Goal: Find specific page/section: Find specific page/section

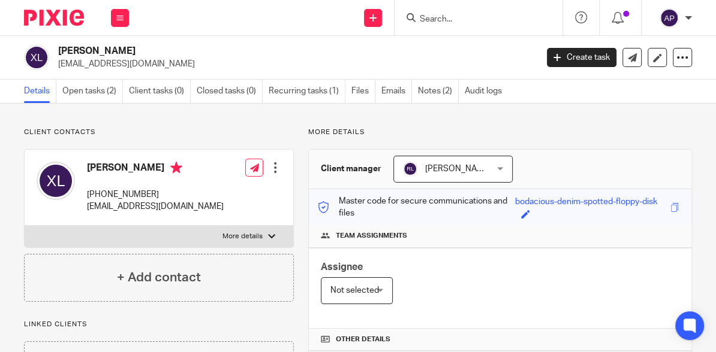
scroll to position [363, 0]
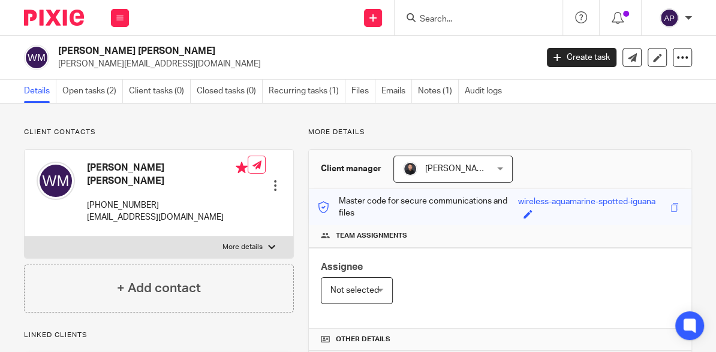
drag, startPoint x: 134, startPoint y: 50, endPoint x: 171, endPoint y: 49, distance: 37.8
click at [171, 49] on h2 "William Douglas Martin" at bounding box center [246, 51] width 376 height 13
copy h2 "Martin"
drag, startPoint x: 58, startPoint y: 49, endPoint x: 129, endPoint y: 48, distance: 71.3
click at [129, 48] on h2 "William Douglas Martin" at bounding box center [246, 51] width 376 height 13
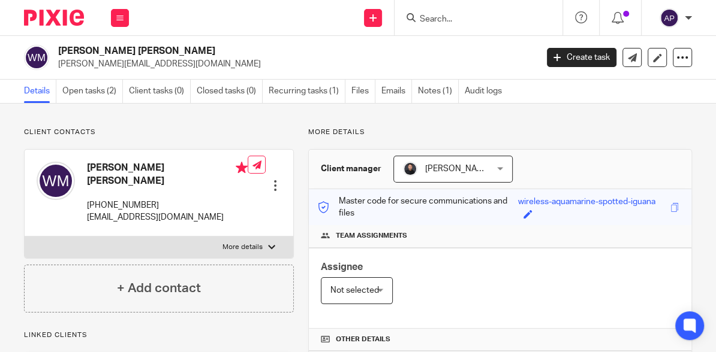
copy h2 "William Douglas"
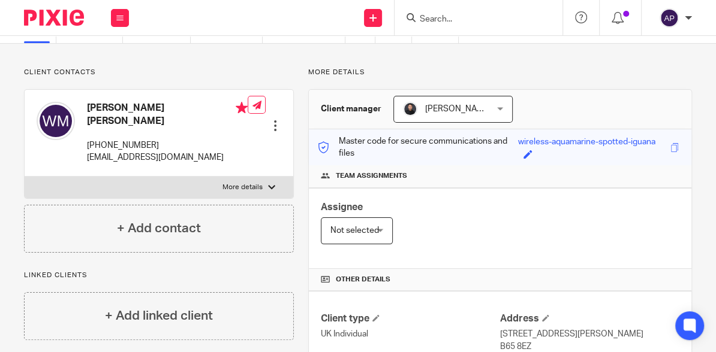
scroll to position [2, 0]
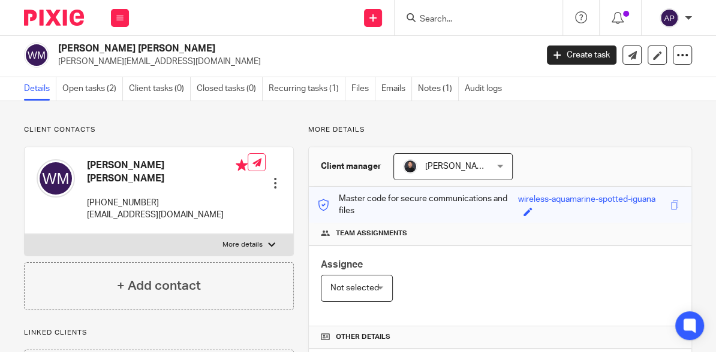
click at [422, 18] on input "Search" at bounding box center [472, 19] width 108 height 11
click at [444, 16] on input "xia" at bounding box center [472, 19] width 108 height 11
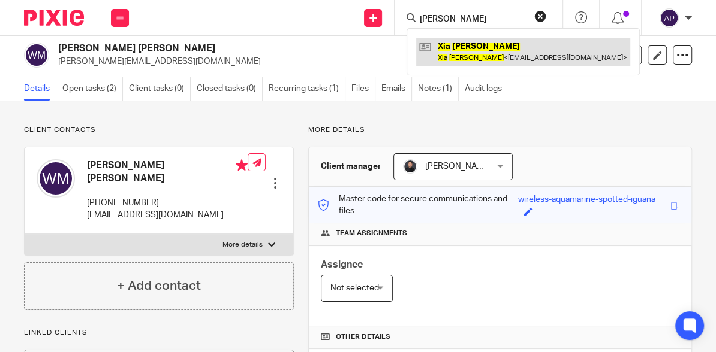
type input "xia ling"
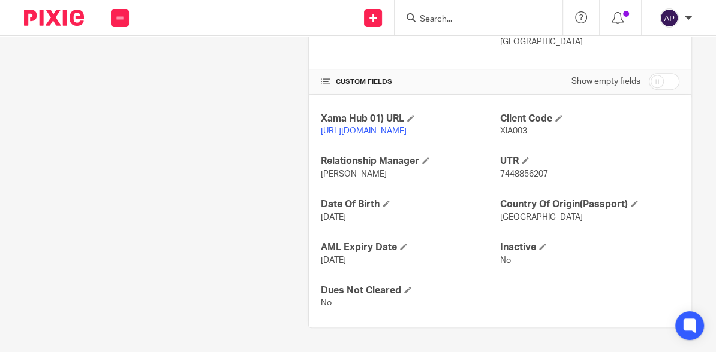
scroll to position [411, 0]
click at [528, 176] on span "7448856207" at bounding box center [524, 174] width 48 height 8
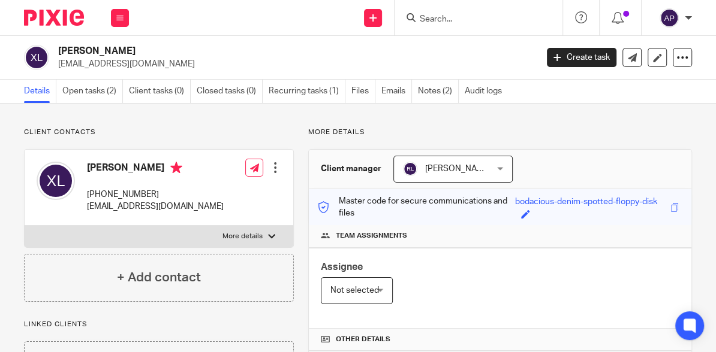
drag, startPoint x: 56, startPoint y: 49, endPoint x: 107, endPoint y: 48, distance: 51.0
click at [107, 48] on div "[PERSON_NAME] [EMAIL_ADDRESS][DOMAIN_NAME]" at bounding box center [276, 57] width 505 height 25
copy h2 "[PERSON_NAME]"
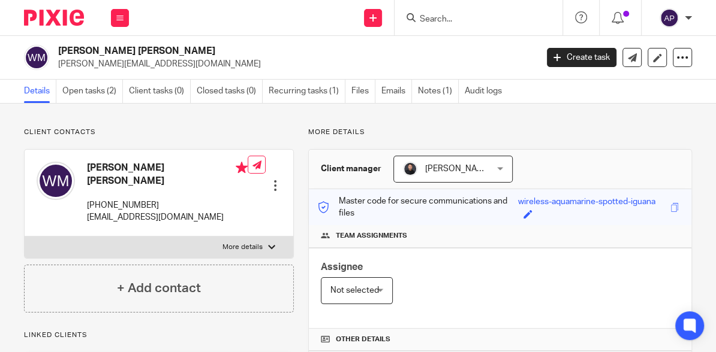
drag, startPoint x: 132, startPoint y: 50, endPoint x: 167, endPoint y: 49, distance: 34.2
click at [167, 49] on h2 "William Douglas Martin" at bounding box center [246, 51] width 376 height 13
copy h2 "Martin"
drag, startPoint x: 58, startPoint y: 48, endPoint x: 131, endPoint y: 49, distance: 73.1
click at [131, 49] on div "William Douglas Martin vicki.martin7@googlemail.com" at bounding box center [276, 57] width 505 height 25
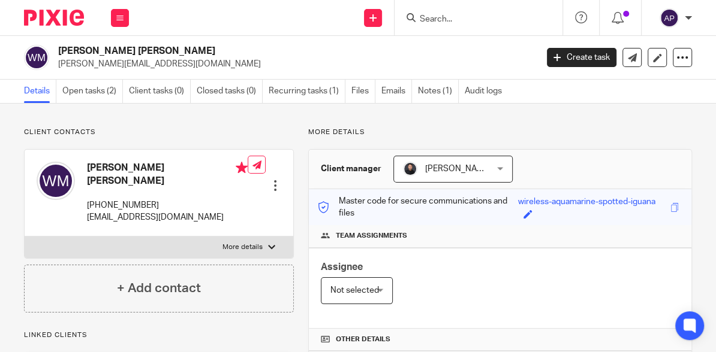
copy h2 "William Douglas"
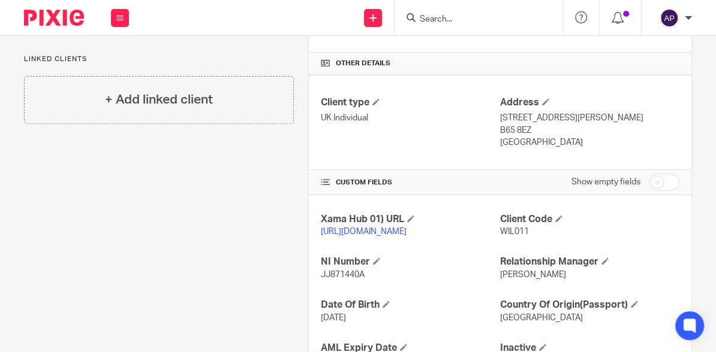
scroll to position [384, 0]
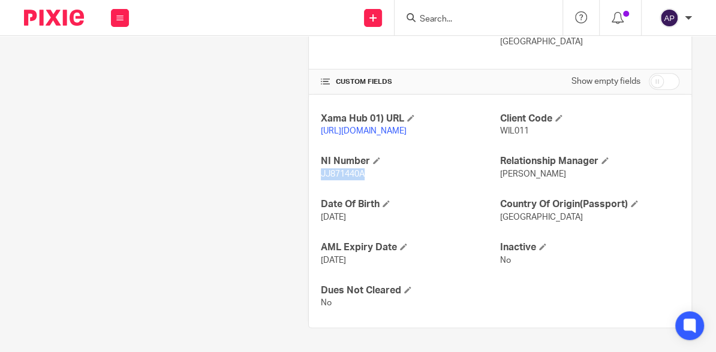
drag, startPoint x: 317, startPoint y: 175, endPoint x: 367, endPoint y: 177, distance: 49.8
click at [367, 177] on p "JJ871440A" at bounding box center [410, 174] width 179 height 12
copy span "JJ871440A"
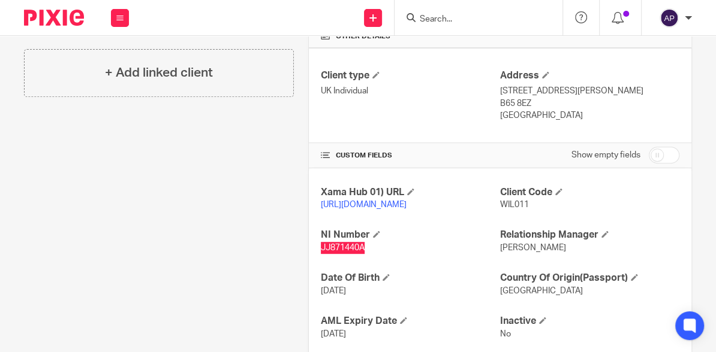
scroll to position [288, 0]
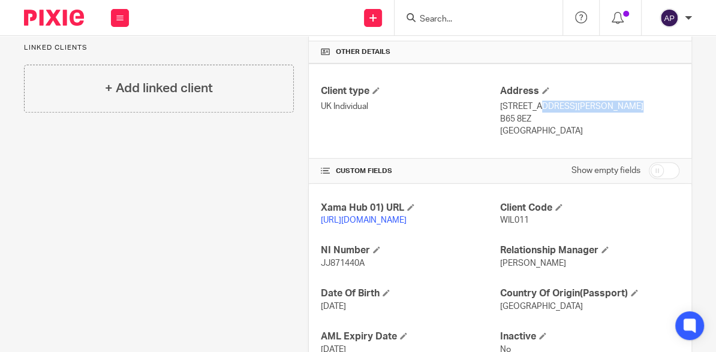
drag, startPoint x: 496, startPoint y: 102, endPoint x: 571, endPoint y: 107, distance: 75.1
click at [571, 107] on p "21 Fallow Field Road, Rowley Regis" at bounding box center [589, 107] width 179 height 12
copy p "21 Fallow Field Road"
drag, startPoint x: 576, startPoint y: 103, endPoint x: 629, endPoint y: 104, distance: 52.8
click at [629, 104] on p "21 Fallow Field Road, Rowley Regis" at bounding box center [589, 107] width 179 height 12
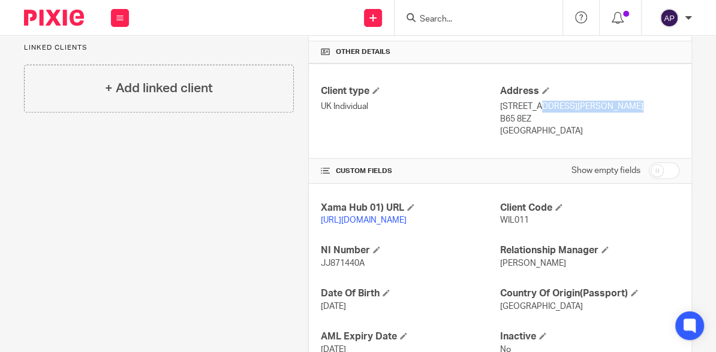
copy p "Rowley Regis"
drag, startPoint x: 496, startPoint y: 128, endPoint x: 559, endPoint y: 125, distance: 62.4
click at [559, 125] on p "United Kingdom" at bounding box center [589, 131] width 179 height 12
copy p "United Kingdom"
drag, startPoint x: 495, startPoint y: 116, endPoint x: 530, endPoint y: 117, distance: 34.8
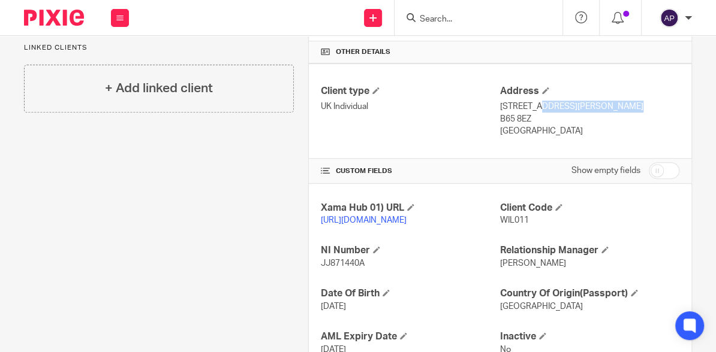
click at [530, 117] on p "B65 8EZ" at bounding box center [589, 119] width 179 height 12
copy p "B65 8EZ"
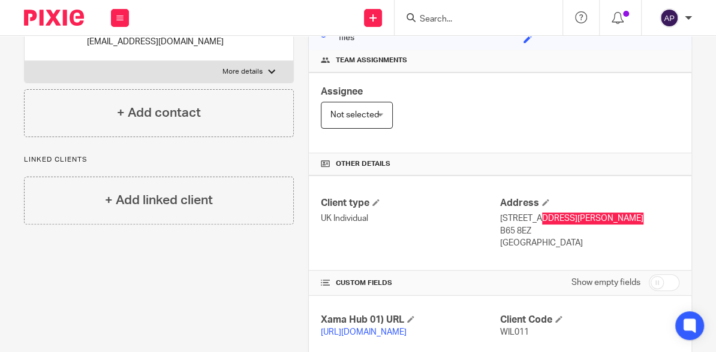
scroll to position [144, 0]
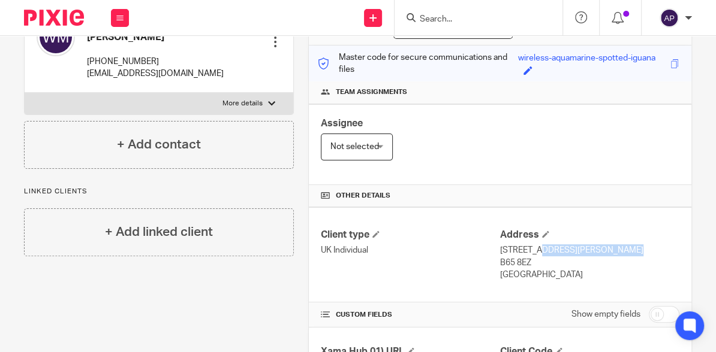
drag, startPoint x: 88, startPoint y: 49, endPoint x: 162, endPoint y: 52, distance: 74.4
click at [162, 56] on p "+44 777 232 2172" at bounding box center [167, 62] width 161 height 12
copy p "+44 777 232 2172"
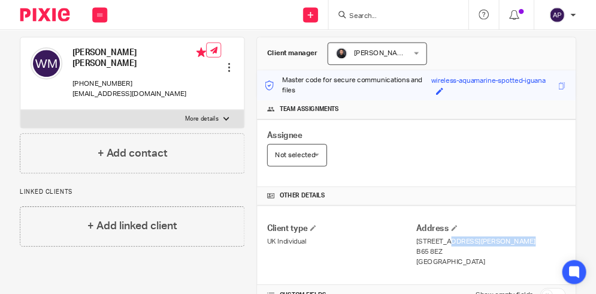
scroll to position [48, 0]
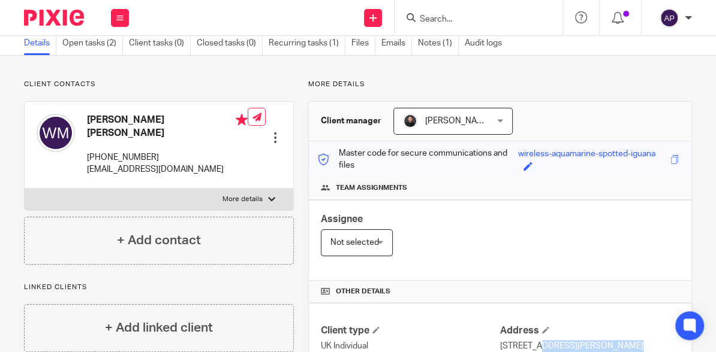
drag, startPoint x: 88, startPoint y: 116, endPoint x: 197, endPoint y: 125, distance: 108.9
click at [197, 125] on h4 "William Douglas Martin" at bounding box center [167, 127] width 161 height 26
copy h4 "William Douglas Martin"
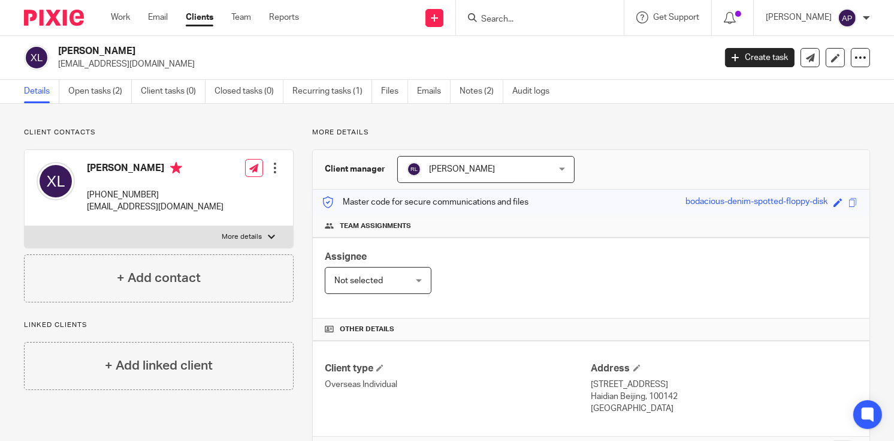
click at [492, 16] on input "Search" at bounding box center [534, 19] width 108 height 11
paste input "[PERSON_NAME]"
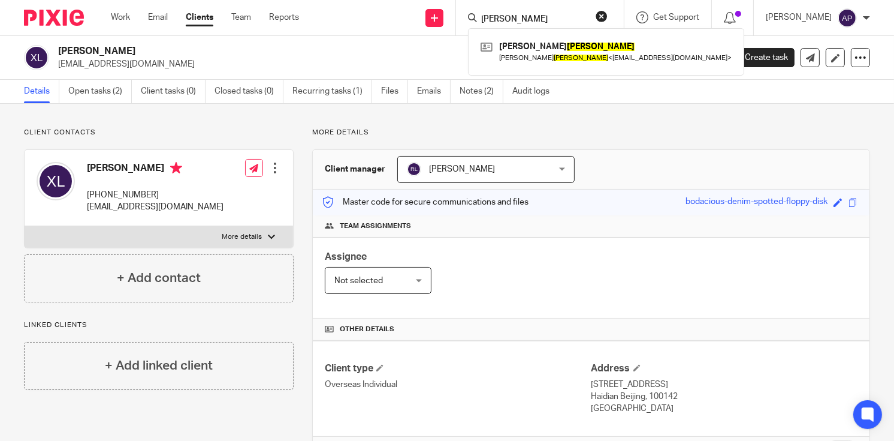
type input "[PERSON_NAME]"
click button "submit" at bounding box center [0, 0] width 0 height 0
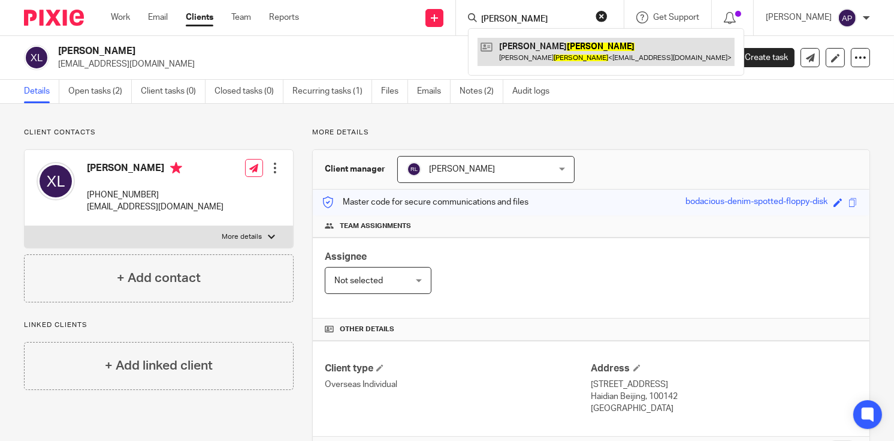
click at [590, 54] on link at bounding box center [606, 52] width 257 height 28
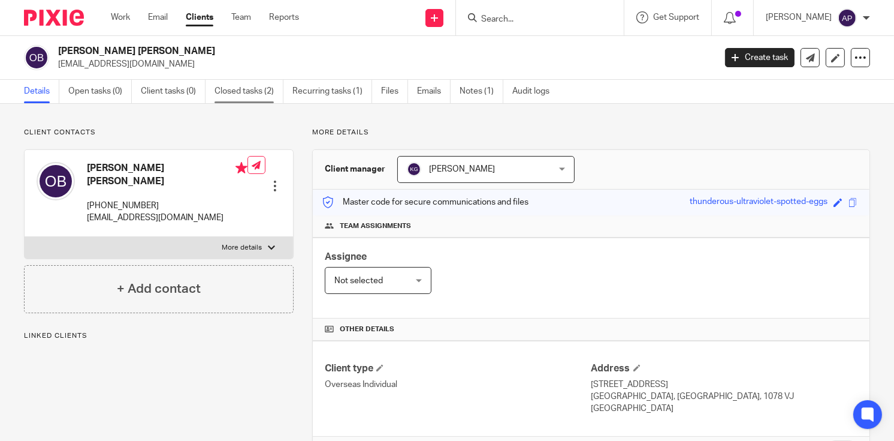
click at [219, 87] on link "Closed tasks (2)" at bounding box center [249, 91] width 69 height 23
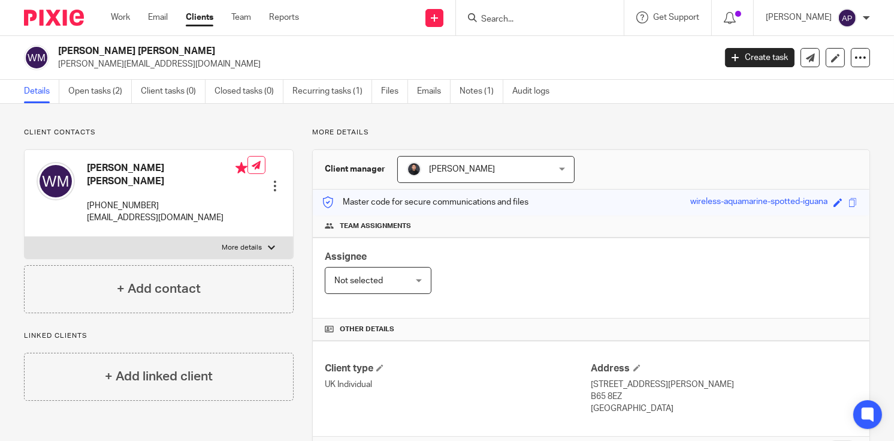
scroll to position [48, 0]
